Goal: Task Accomplishment & Management: Manage account settings

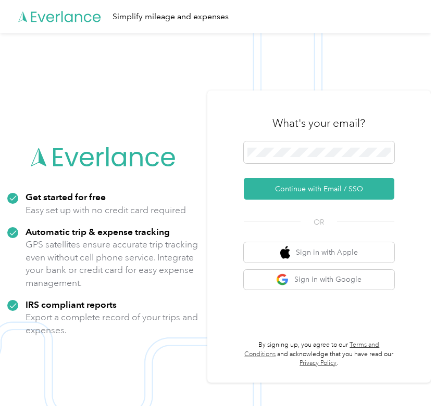
click at [74, 129] on icon at bounding box center [104, 158] width 146 height 60
click at [188, 290] on div "Get started for free Easy set up with no credit card required Automatic trip & …" at bounding box center [103, 268] width 193 height 155
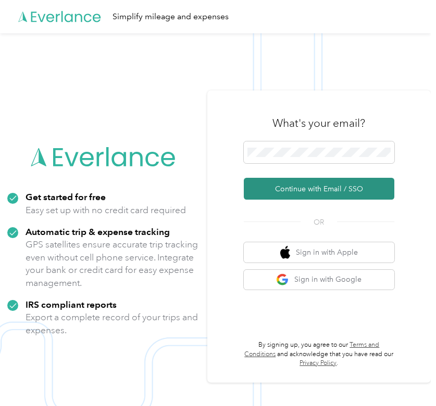
click at [316, 190] on button "Continue with Email / SSO" at bounding box center [319, 189] width 150 height 22
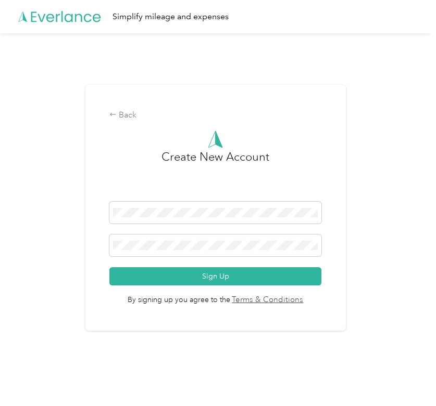
click at [376, 304] on div "Back Create New Account Sign Up By signing up you agree to the Terms & Conditio…" at bounding box center [215, 212] width 430 height 358
click at [232, 237] on span at bounding box center [214, 246] width 211 height 22
click at [201, 240] on span at bounding box center [214, 246] width 211 height 22
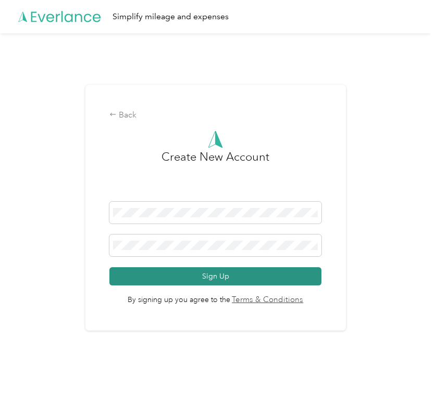
click at [173, 274] on button "Sign Up" at bounding box center [214, 277] width 211 height 18
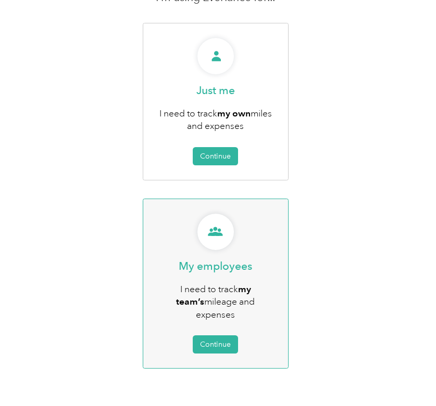
scroll to position [128, 0]
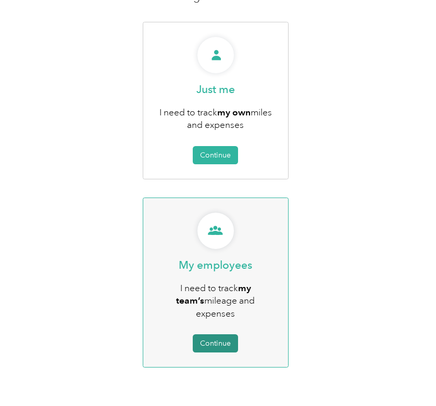
click at [216, 335] on button "Continue" at bounding box center [215, 344] width 45 height 18
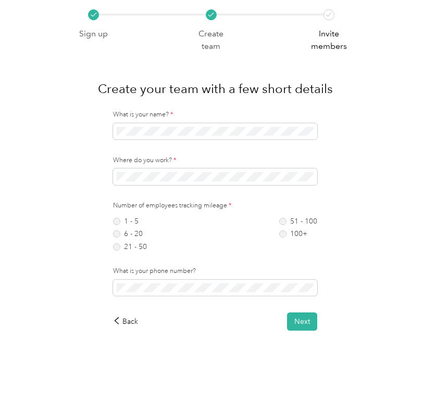
drag, startPoint x: 358, startPoint y: 337, endPoint x: 357, endPoint y: 297, distance: 40.1
click at [358, 335] on div "Sign up Create team Invite members Create your team with a few short details Wh…" at bounding box center [215, 191] width 430 height 382
click at [119, 318] on icon at bounding box center [116, 320] width 7 height 7
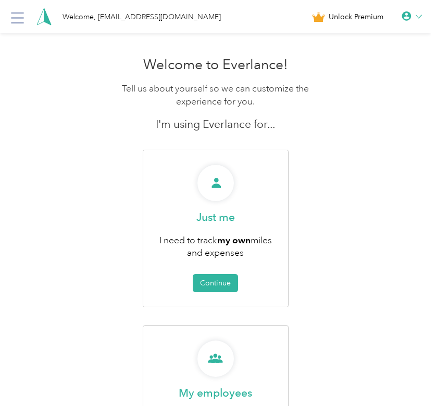
click at [422, 15] on icon at bounding box center [418, 17] width 6 height 6
click at [364, 33] on div "Personal Settings" at bounding box center [376, 37] width 117 height 22
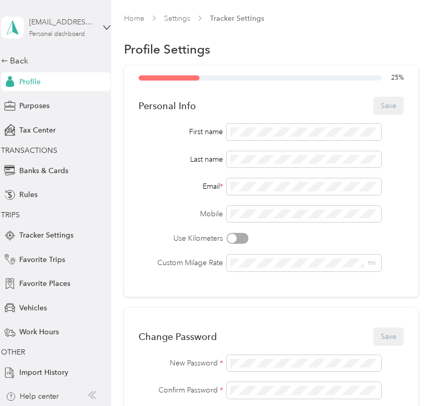
drag, startPoint x: 29, startPoint y: 16, endPoint x: 41, endPoint y: 17, distance: 12.1
click at [37, 17] on div "[EMAIL_ADDRESS][DOMAIN_NAME] Personal dashboard" at bounding box center [55, 27] width 109 height 36
click at [97, 59] on span "You’re signed in as kennedyb@smeco.com" at bounding box center [109, 55] width 205 height 11
click at [59, 23] on div "[EMAIL_ADDRESS][DOMAIN_NAME]" at bounding box center [61, 22] width 65 height 11
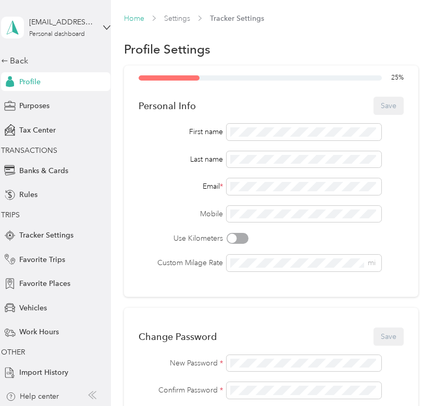
click at [133, 17] on link "Home" at bounding box center [134, 18] width 20 height 9
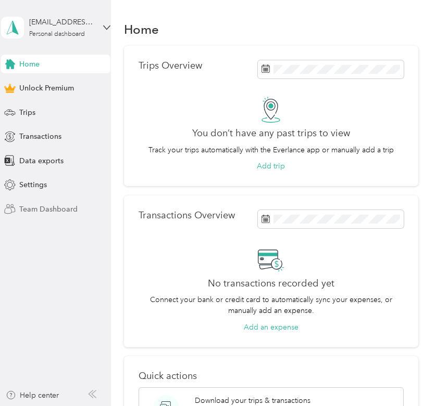
click at [35, 211] on span "Team Dashboard" at bounding box center [48, 209] width 58 height 11
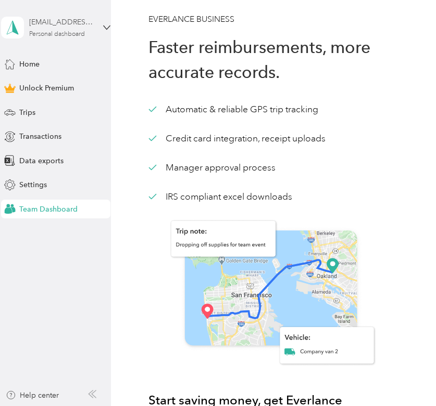
click at [69, 21] on div "[EMAIL_ADDRESS][DOMAIN_NAME]" at bounding box center [61, 22] width 65 height 11
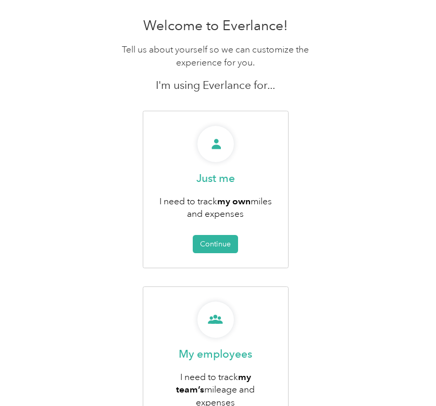
scroll to position [128, 0]
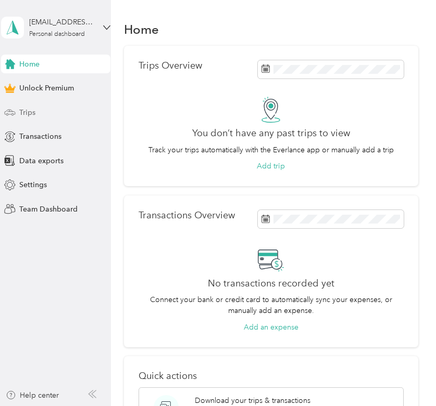
click at [30, 105] on div "Trips" at bounding box center [55, 112] width 109 height 19
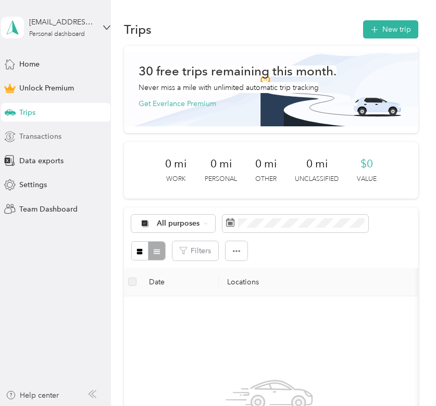
click at [43, 135] on span "Transactions" at bounding box center [40, 136] width 42 height 11
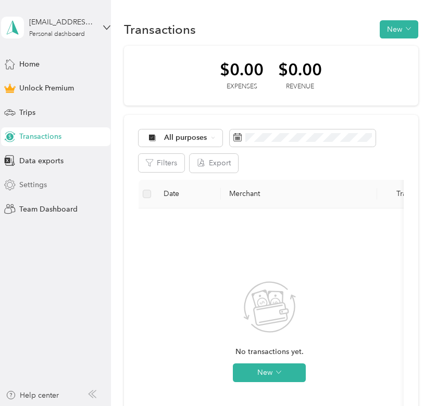
click at [29, 189] on span "Settings" at bounding box center [33, 185] width 28 height 11
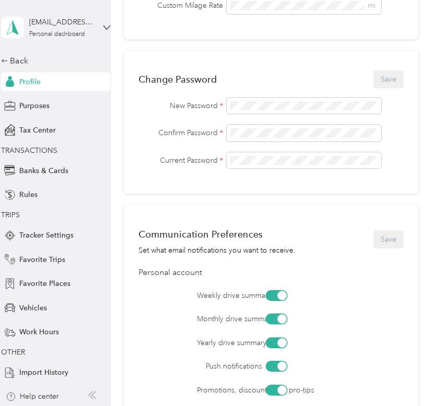
scroll to position [260, 0]
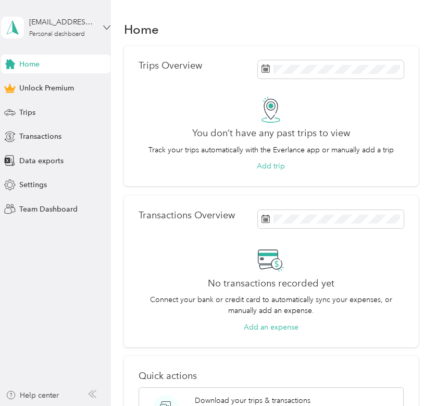
click at [107, 29] on icon at bounding box center [106, 28] width 6 height 4
click at [23, 89] on div "Log out" at bounding box center [110, 84] width 205 height 18
